Goal: Obtain resource: Download file/media

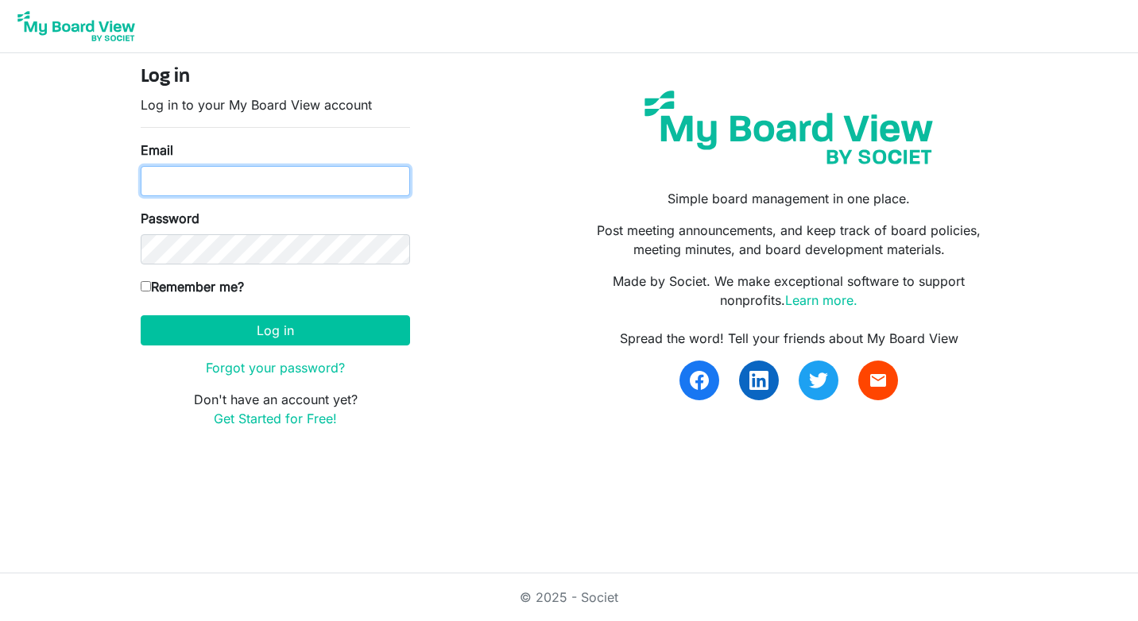
click at [154, 177] on input "Email" at bounding box center [275, 181] width 269 height 30
type input "davidoneil@wfafb.org"
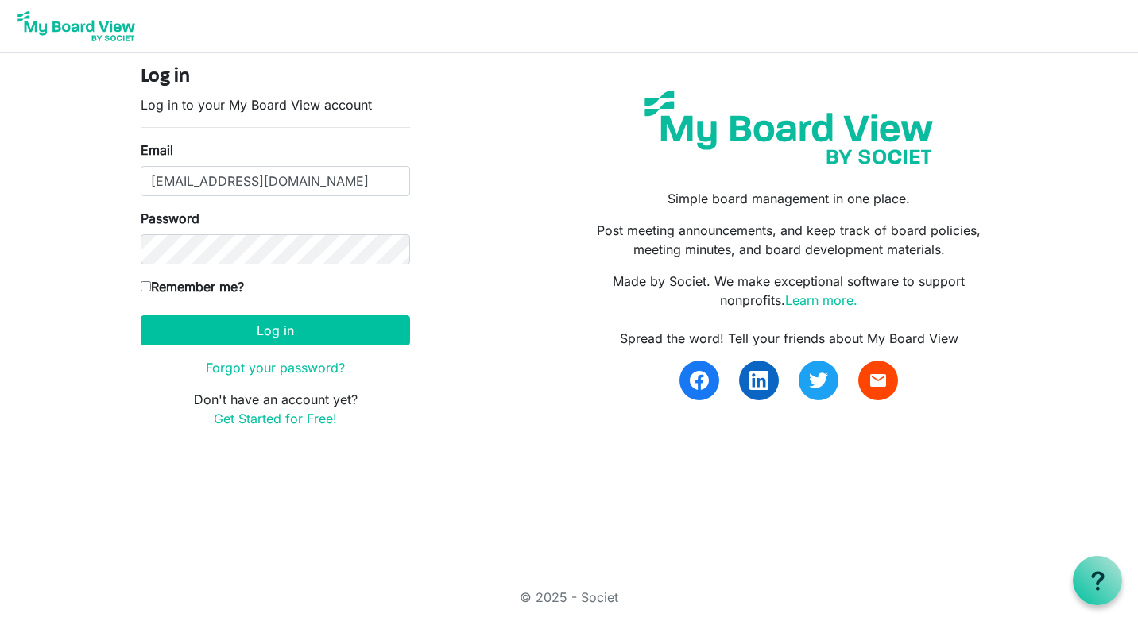
click at [150, 278] on label "Remember me?" at bounding box center [192, 286] width 103 height 19
click at [150, 281] on input "Remember me?" at bounding box center [146, 286] width 10 height 10
checkbox input "true"
click at [247, 350] on form "Log in Log in to your My Board View account Email davidoneil@wfafb.org Password…" at bounding box center [275, 247] width 269 height 362
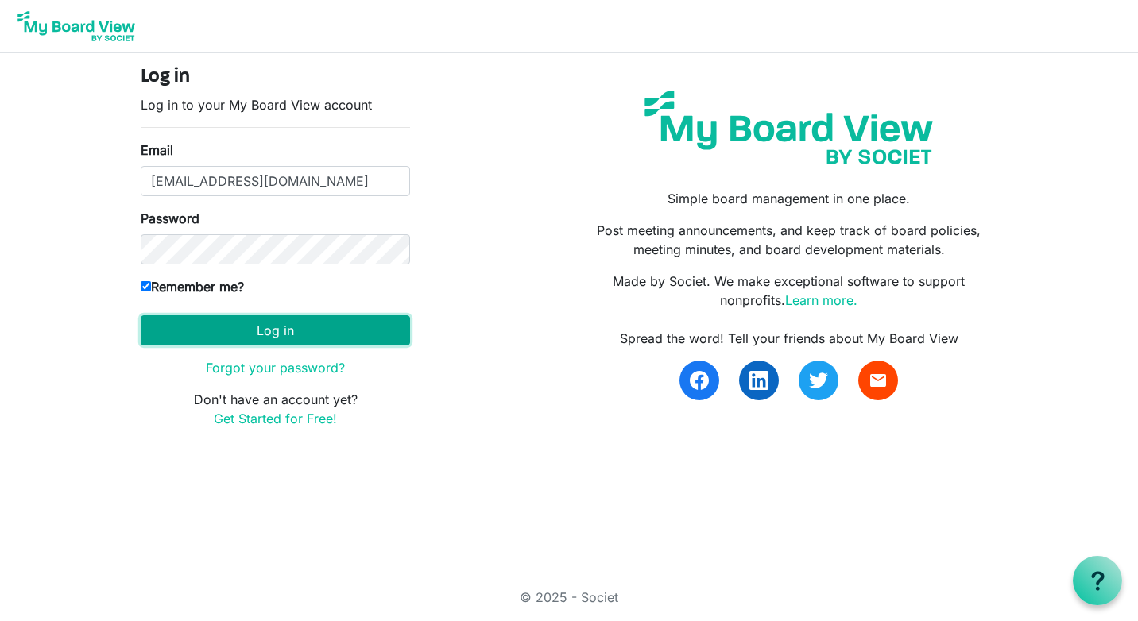
click at [247, 334] on button "Log in" at bounding box center [275, 330] width 269 height 30
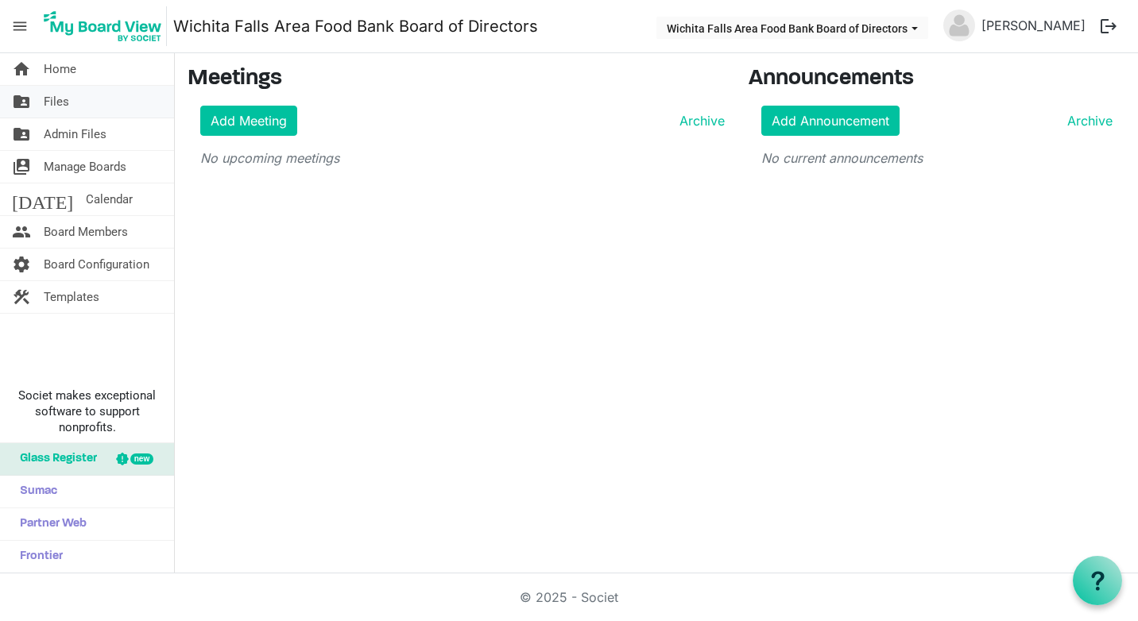
click at [52, 93] on span "Files" at bounding box center [56, 102] width 25 height 32
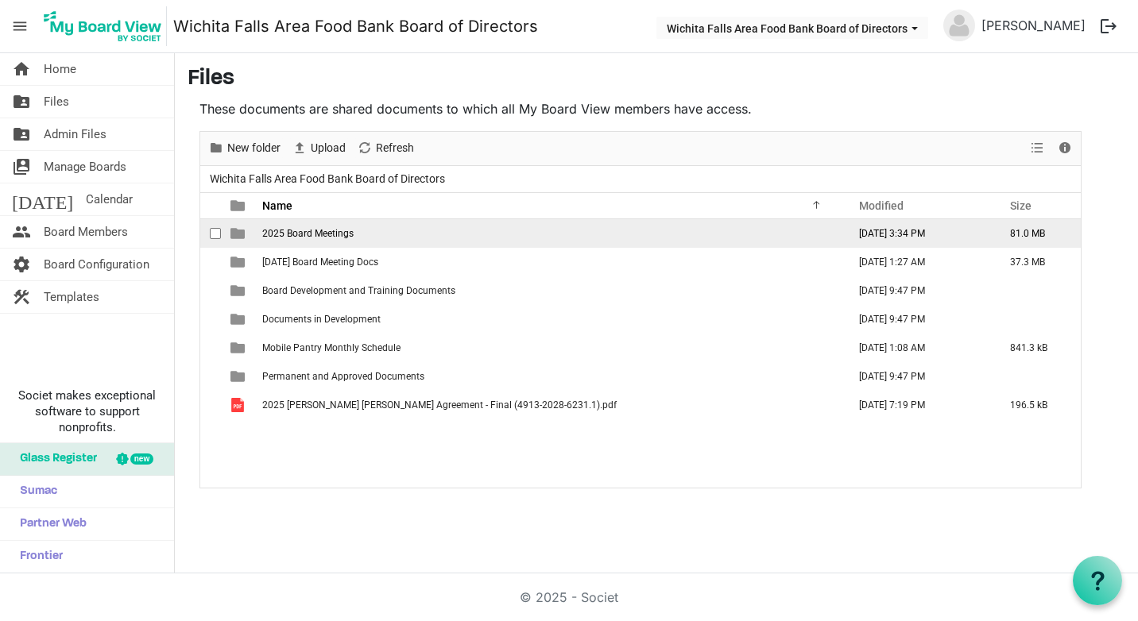
click at [271, 231] on span "2025 Board Meetings" at bounding box center [307, 233] width 91 height 11
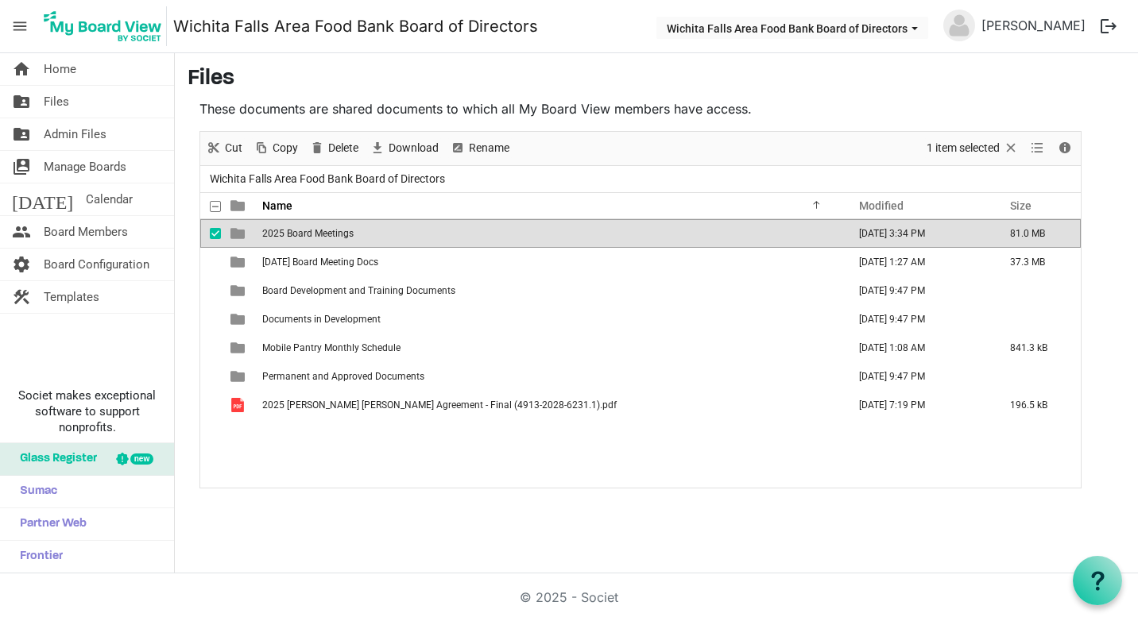
click at [288, 235] on span "2025 Board Meetings" at bounding box center [307, 233] width 91 height 11
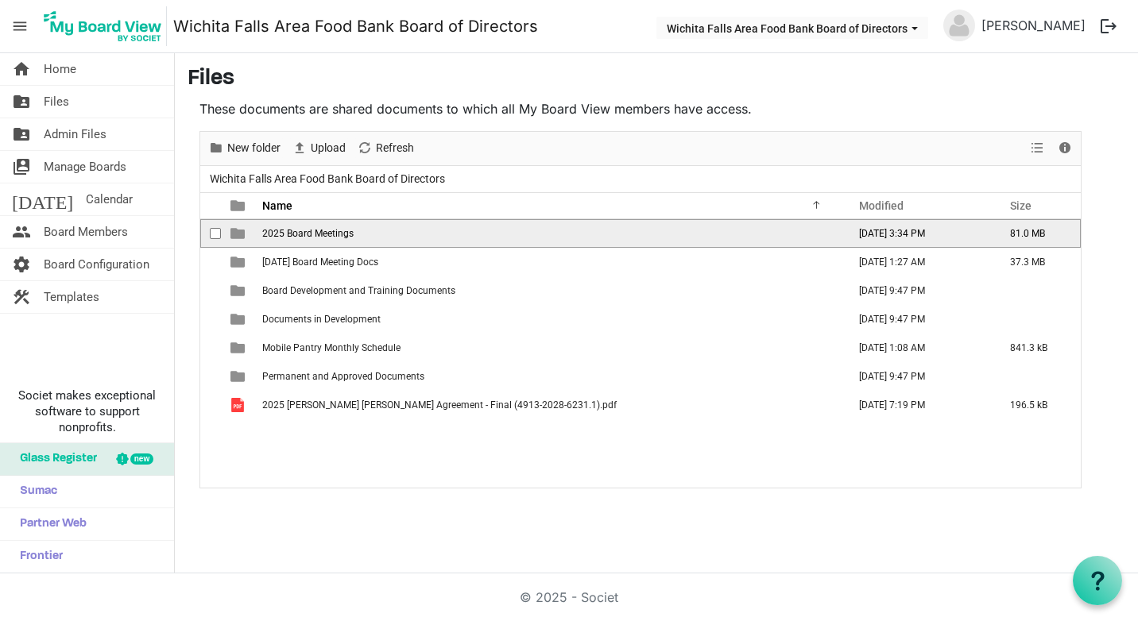
click at [288, 235] on span "2025 Board Meetings" at bounding box center [307, 233] width 91 height 11
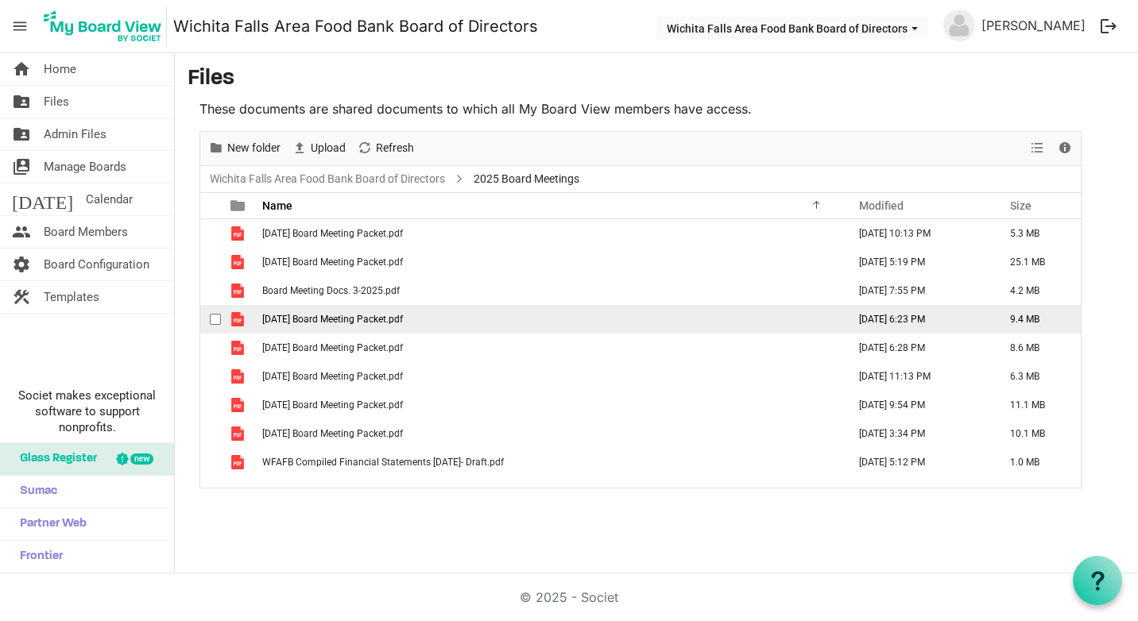
click at [337, 317] on span "[DATE] Board Meeting Packet.pdf" at bounding box center [332, 319] width 141 height 11
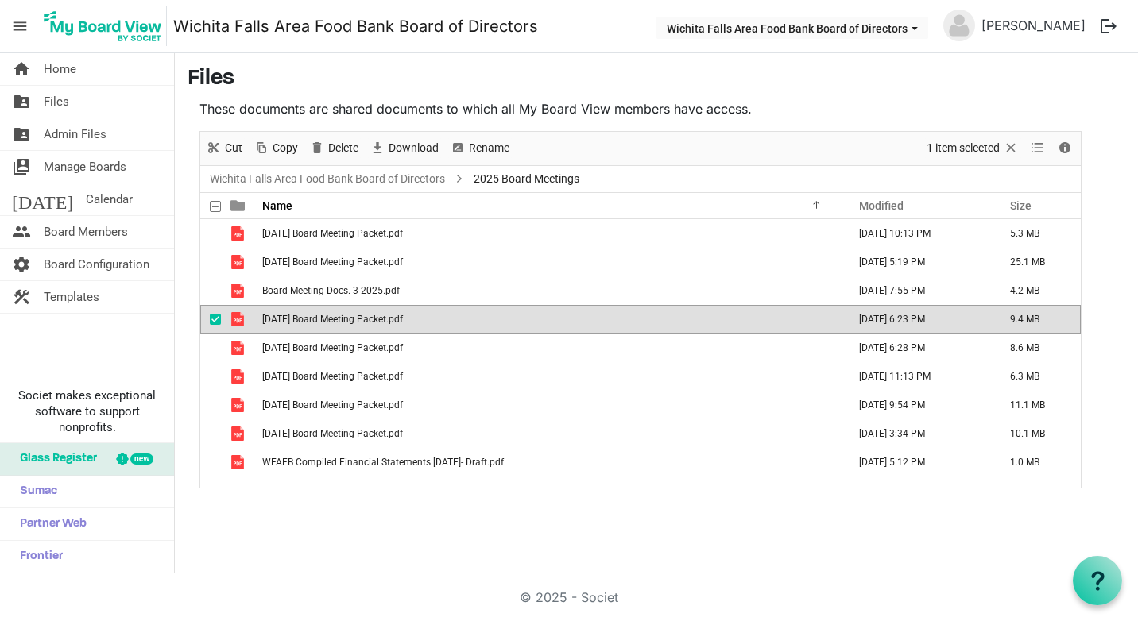
click at [337, 317] on span "[DATE] Board Meeting Packet.pdf" at bounding box center [332, 319] width 141 height 11
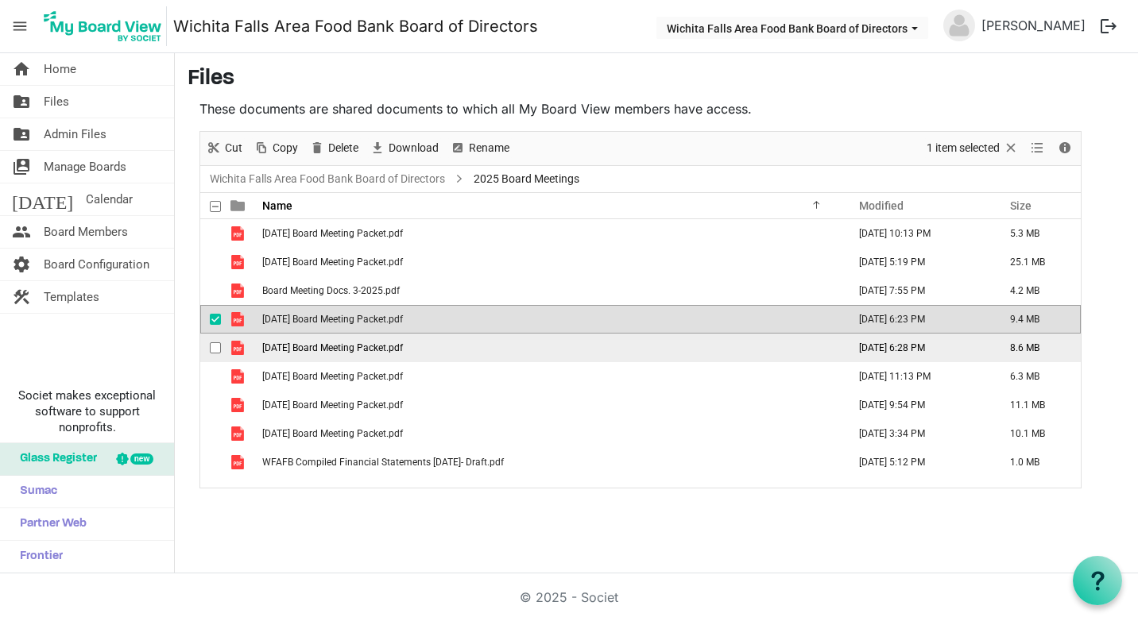
click at [335, 346] on span "[DATE] Board Meeting Packet.pdf" at bounding box center [332, 347] width 141 height 11
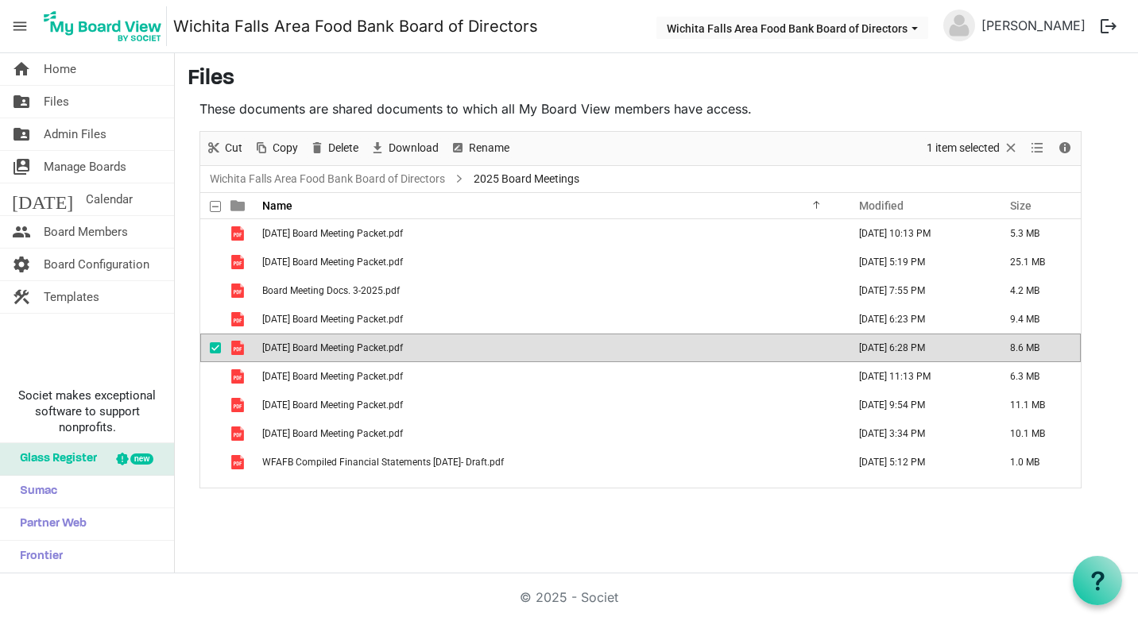
click at [335, 346] on span "[DATE] Board Meeting Packet.pdf" at bounding box center [332, 347] width 141 height 11
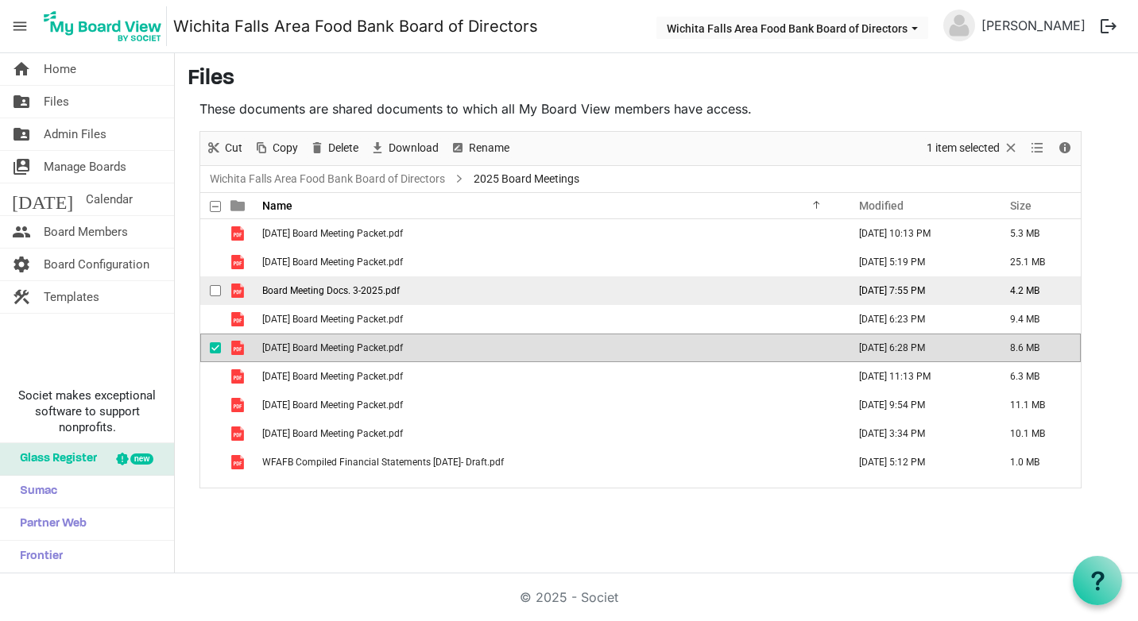
click at [304, 292] on span "Board Meeting Docs. 3-2025.pdf" at bounding box center [330, 290] width 137 height 11
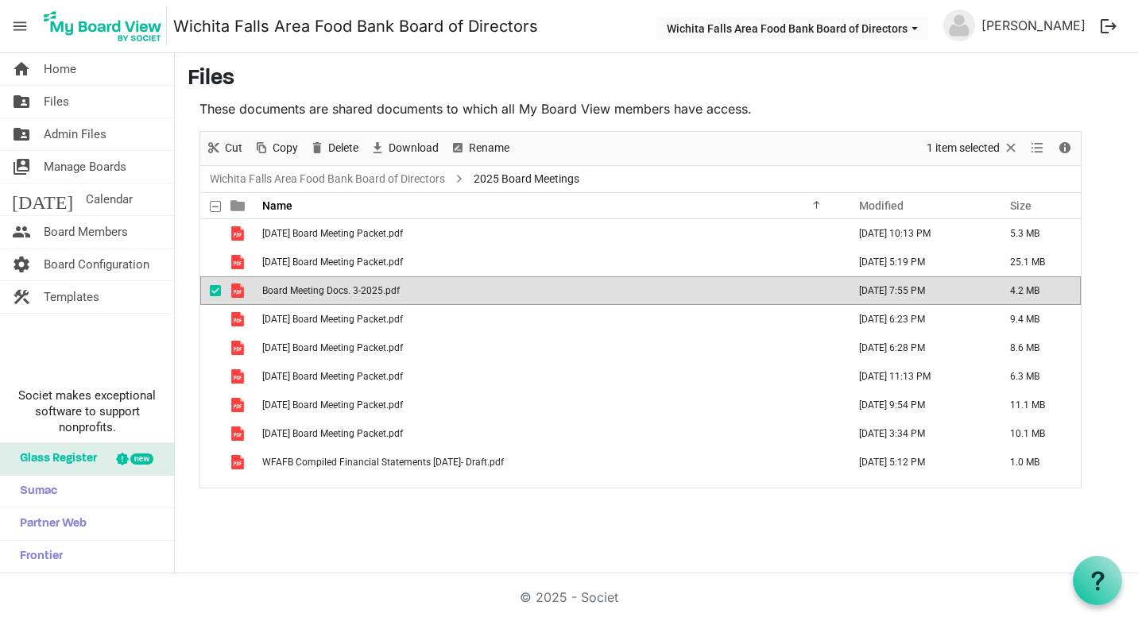
click at [304, 292] on span "Board Meeting Docs. 3-2025.pdf" at bounding box center [330, 290] width 137 height 11
